Goal: Task Accomplishment & Management: Manage account settings

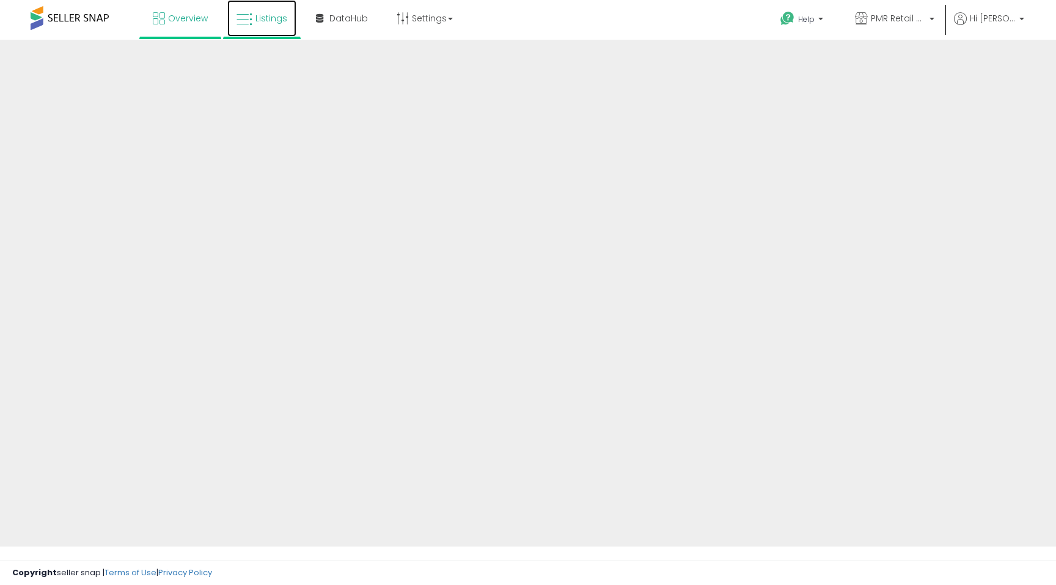
click at [255, 31] on link "Listings" at bounding box center [261, 18] width 69 height 37
click at [954, 120] on div at bounding box center [528, 293] width 1056 height 507
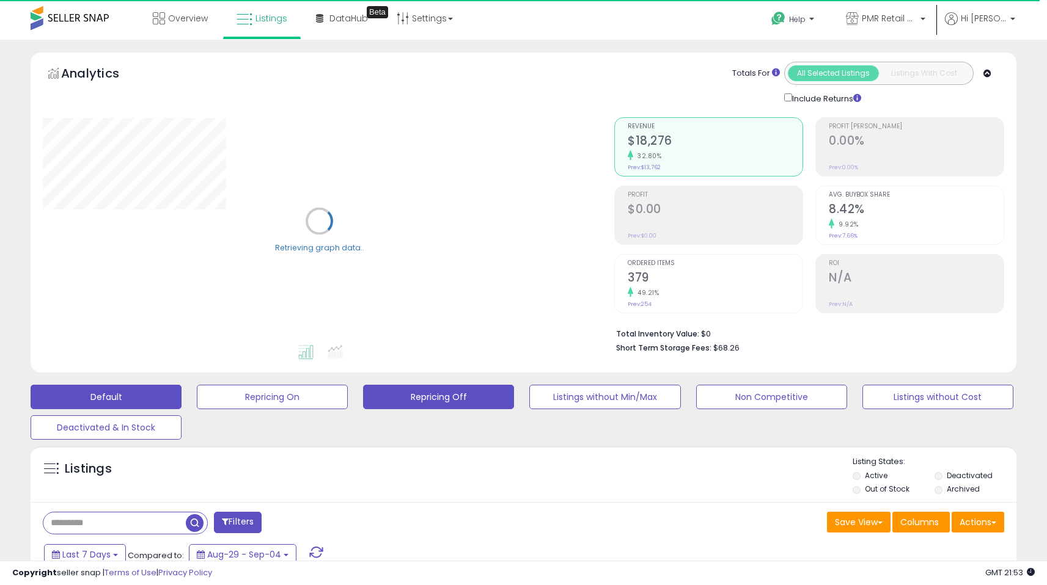
click at [462, 401] on button "Repricing Off" at bounding box center [438, 397] width 151 height 24
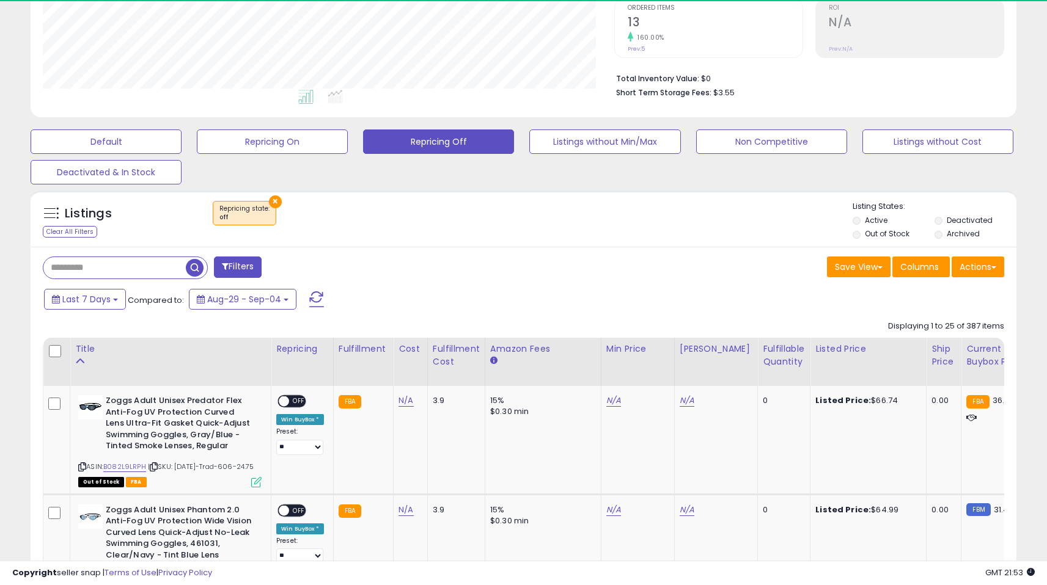
scroll to position [250, 571]
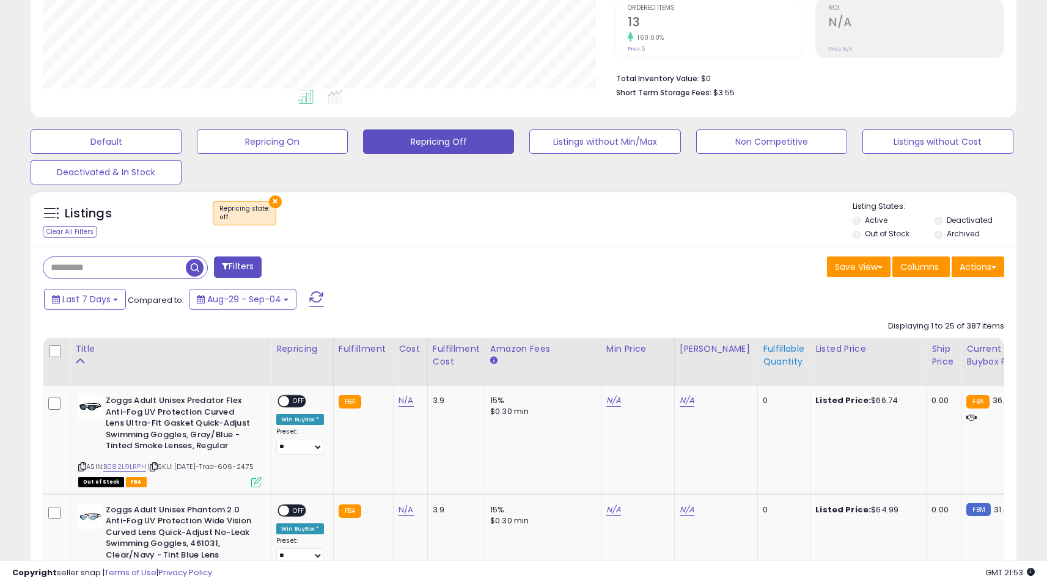
click at [777, 352] on div "Fulfillable Quantity" at bounding box center [783, 356] width 42 height 26
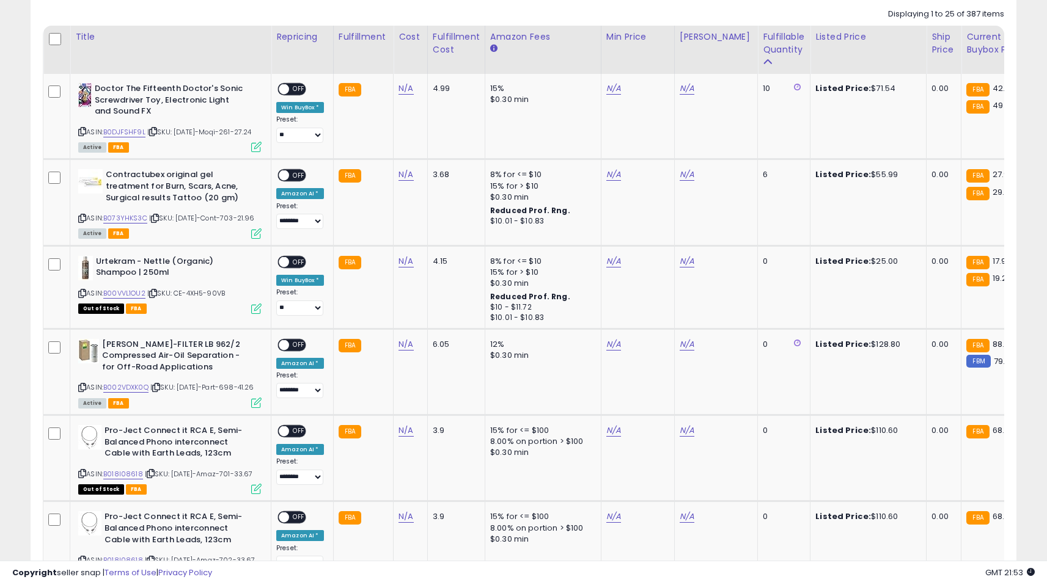
scroll to position [543, 0]
